Goal: Check status

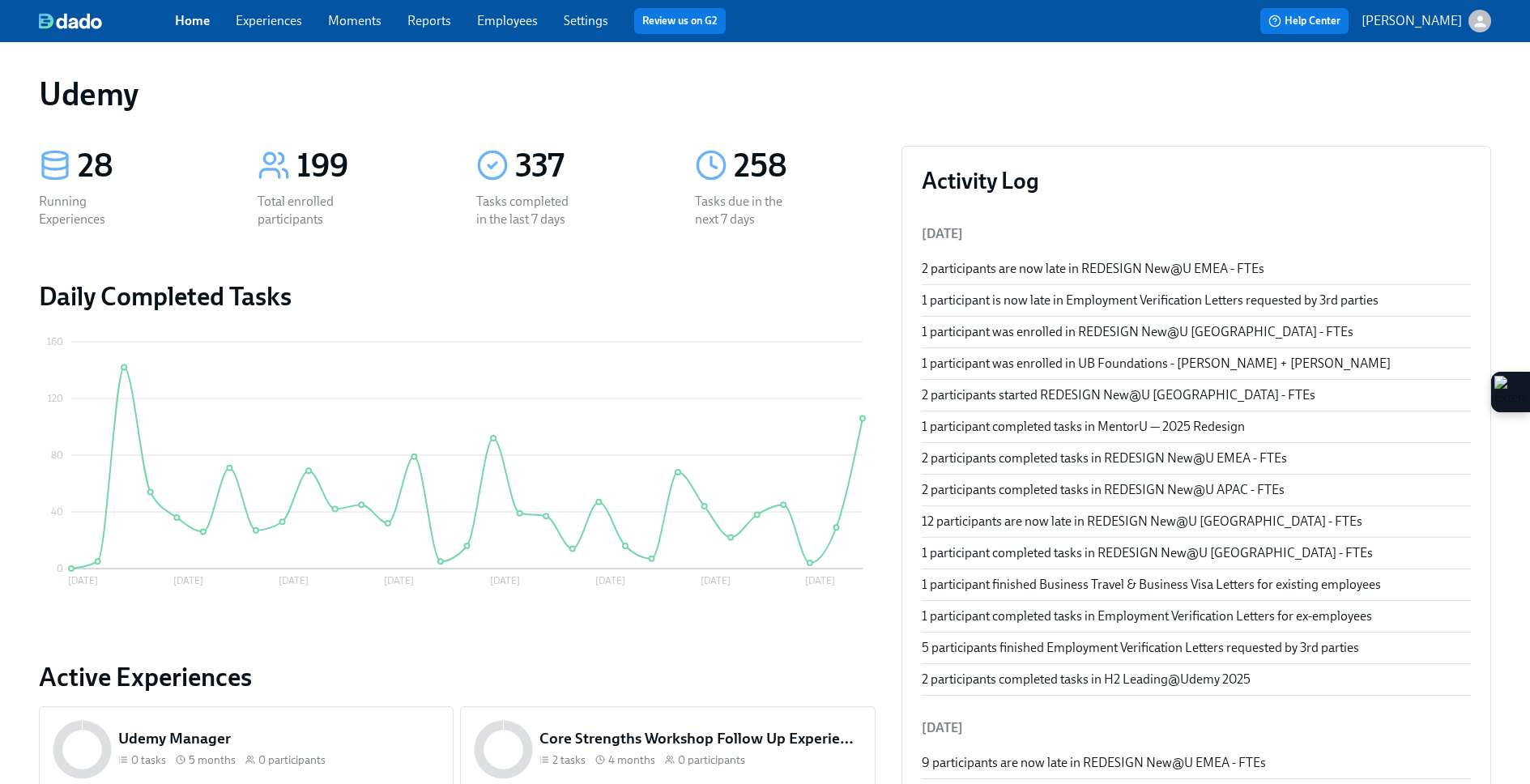
click at [1066, 422] on div "1 participant completed tasks in [GEOGRAPHIC_DATA] — 2025 Redesign" at bounding box center [1196, 427] width 550 height 18
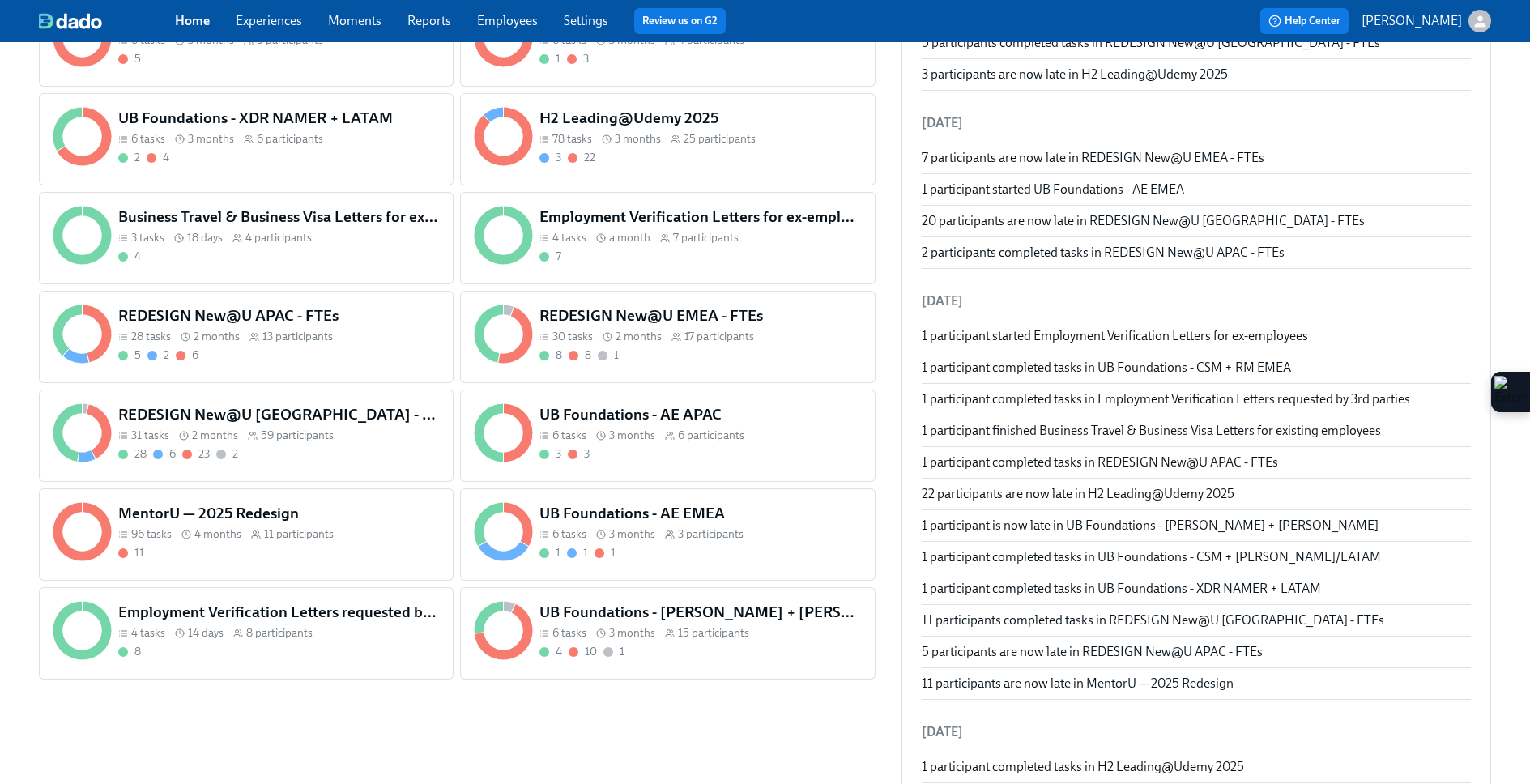
scroll to position [1457, 0]
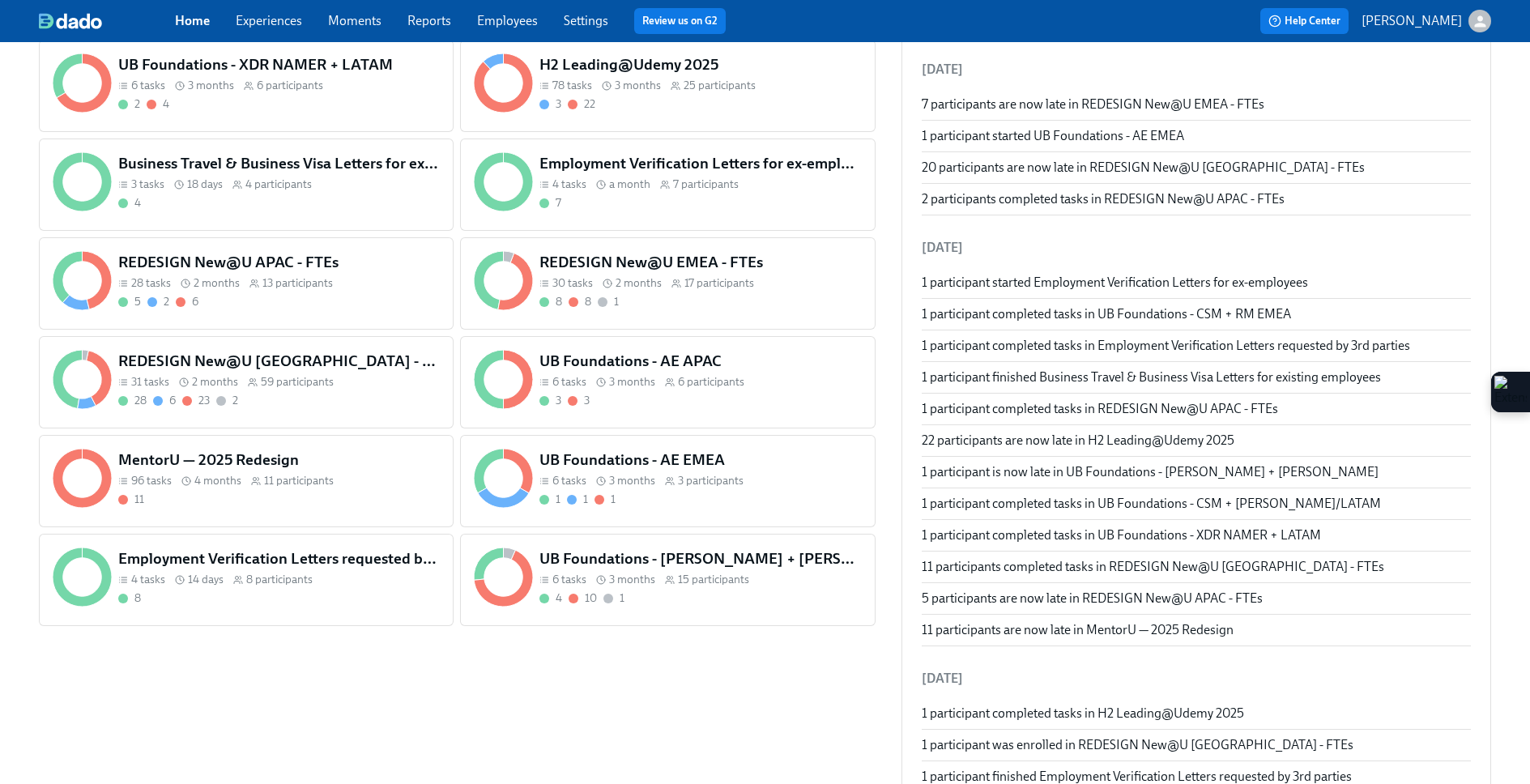
click at [655, 558] on h5 "UB Foundations - [PERSON_NAME] + [PERSON_NAME]" at bounding box center [701, 558] width 322 height 21
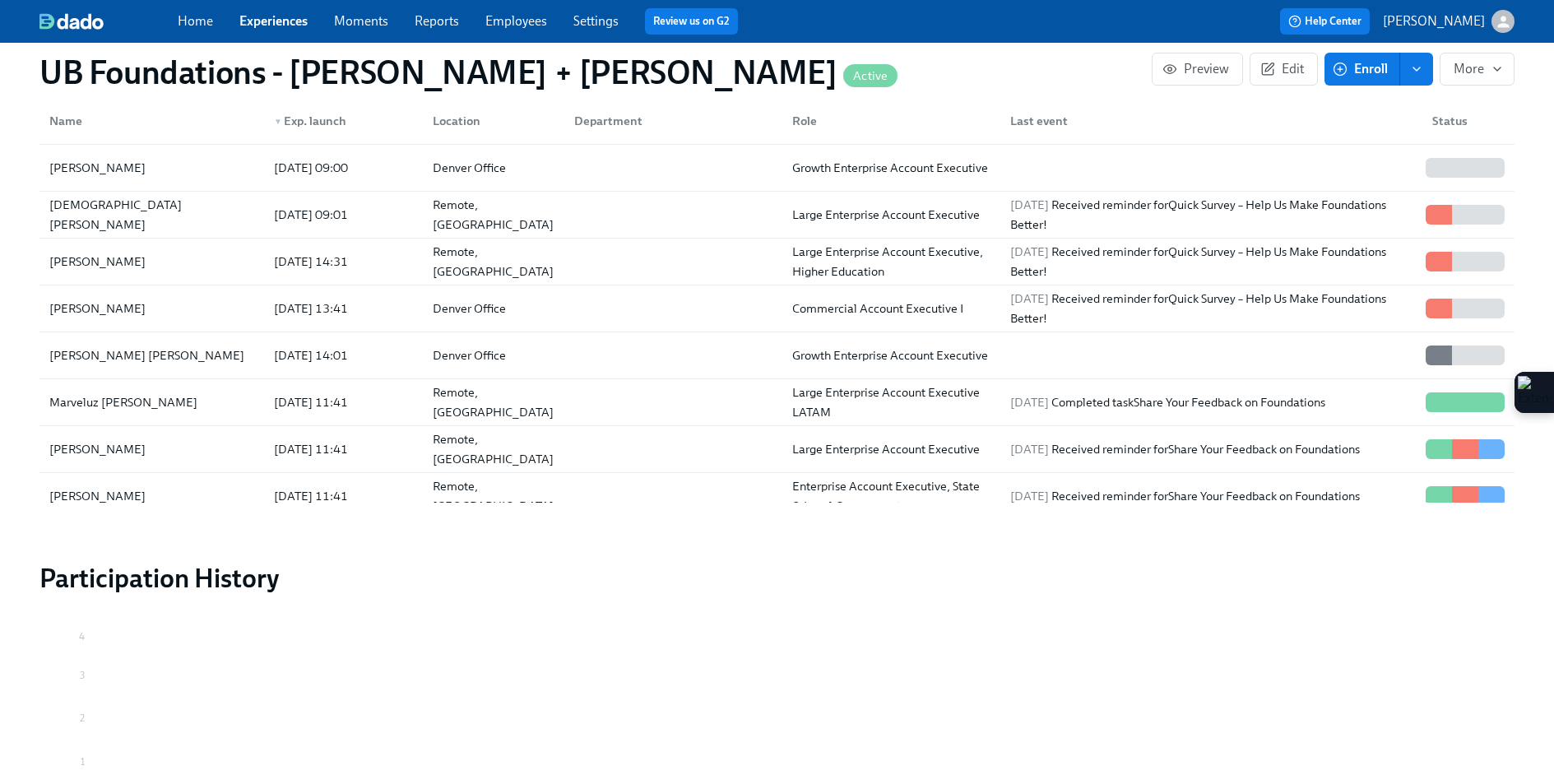
scroll to position [681, 0]
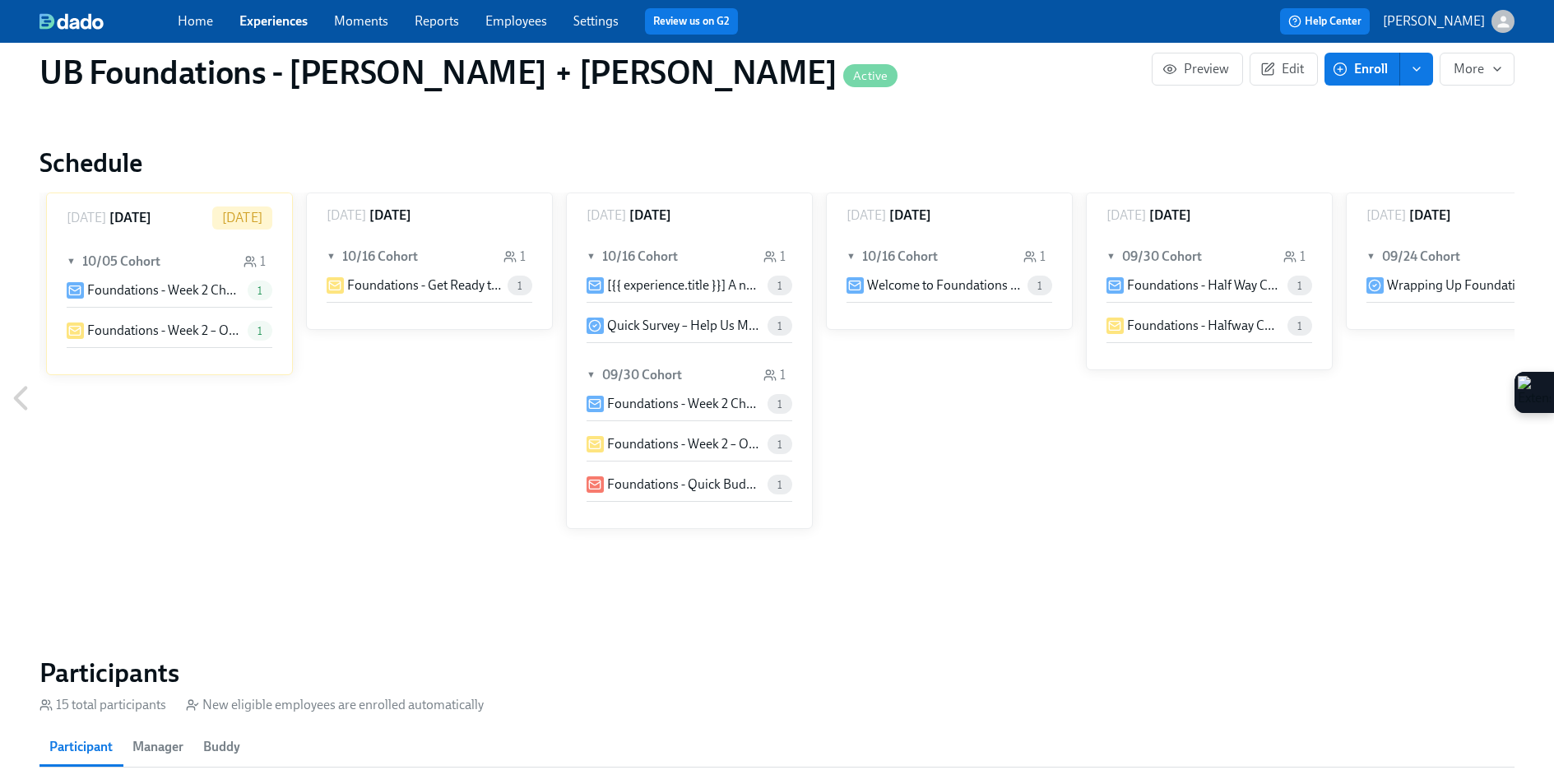
click at [172, 289] on p "Foundations - Week 2 Check-In – How’s It Going?" at bounding box center [163, 290] width 154 height 18
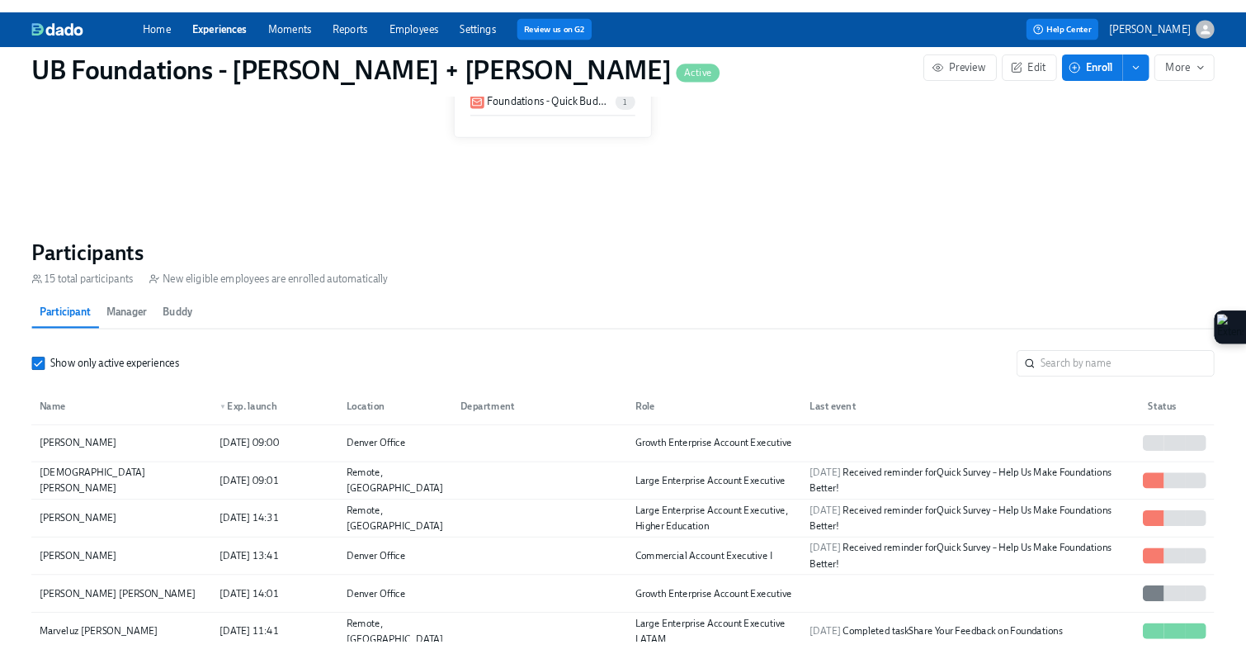
scroll to position [1083, 0]
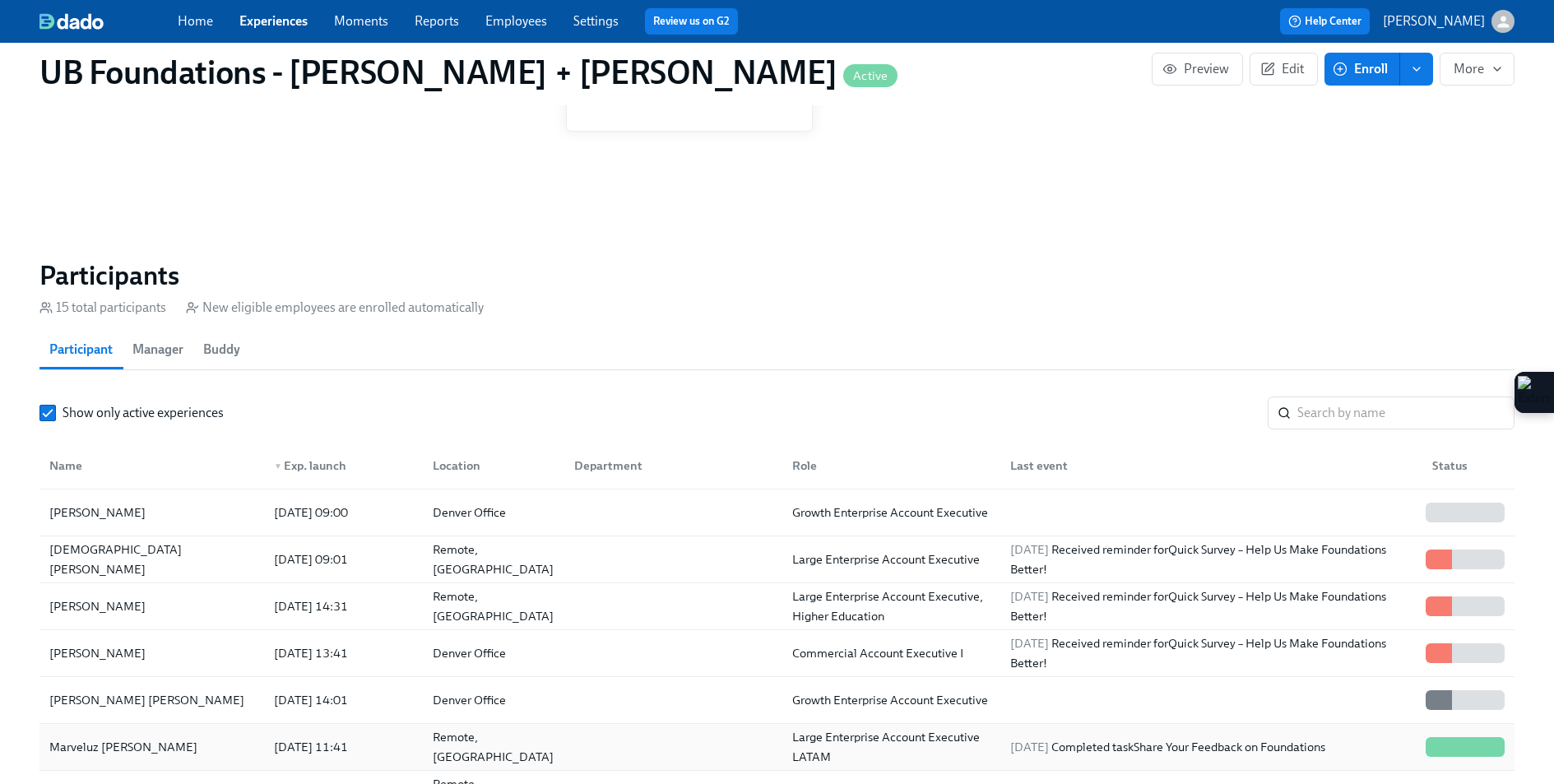
click at [1437, 756] on div at bounding box center [1439, 747] width 26 height 20
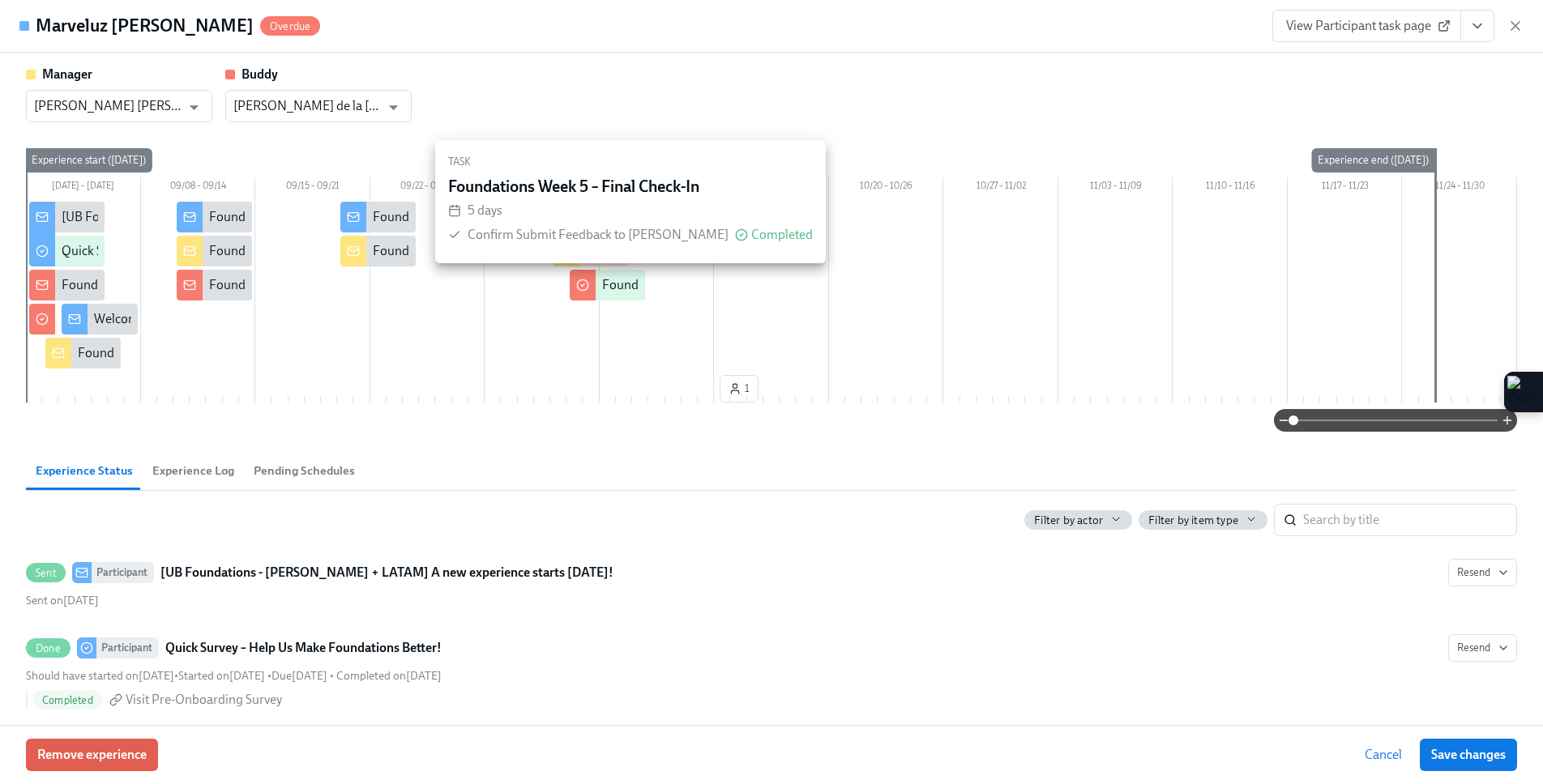
click at [602, 288] on div "Foundations Week 5 – Final Check-In" at bounding box center [703, 285] width 203 height 18
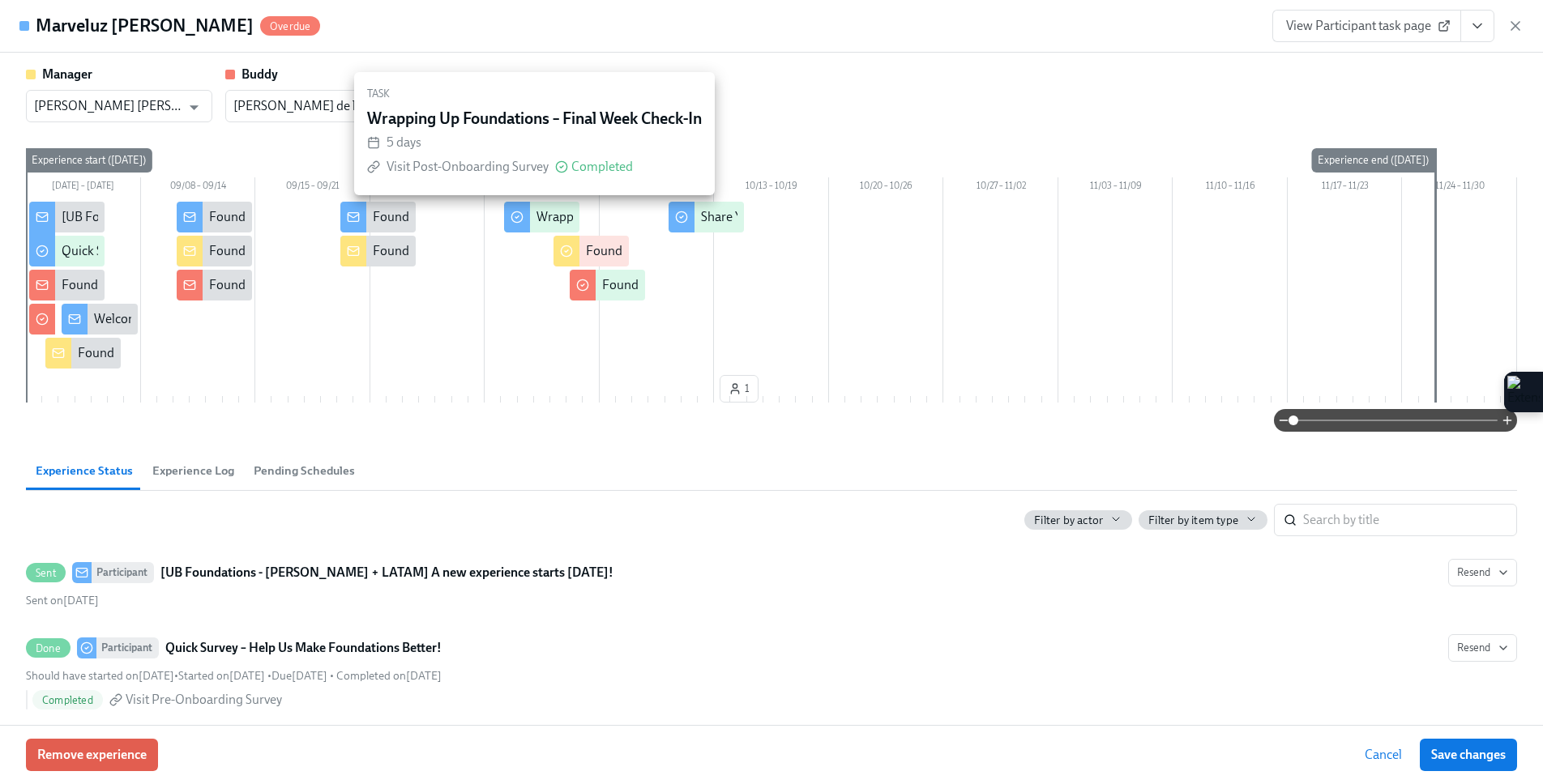
click at [551, 213] on div "Wrapping Up Foundations – Final Week Check-In" at bounding box center [670, 217] width 270 height 18
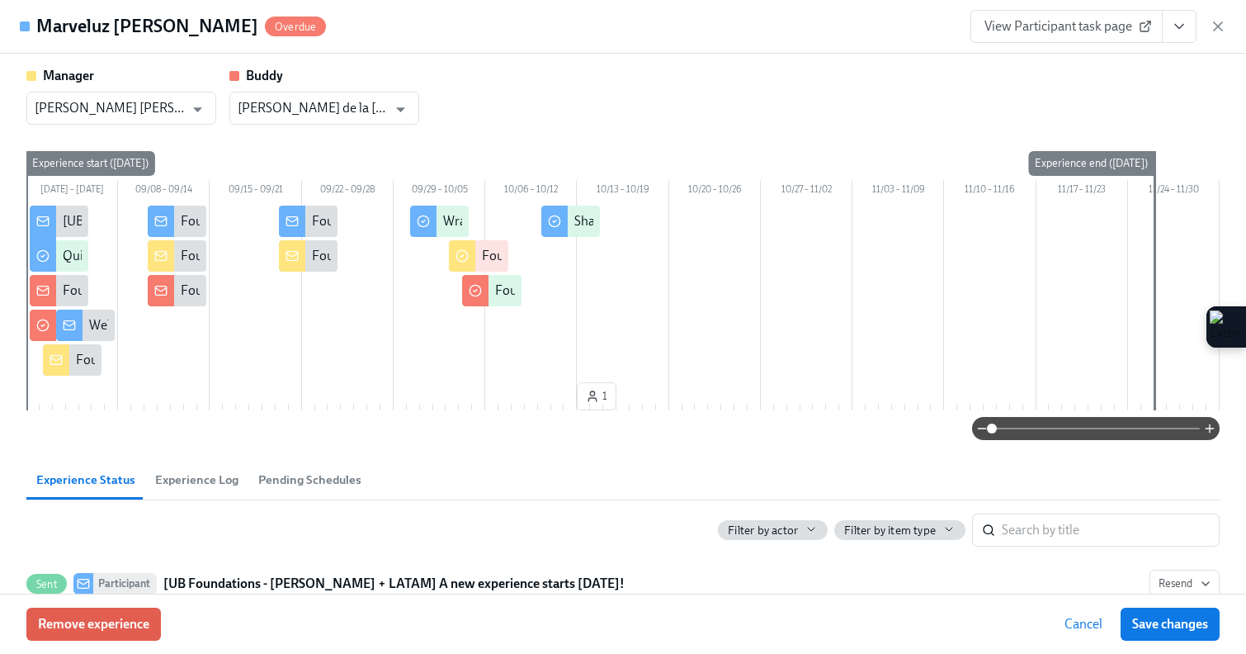
scroll to position [0, 8341]
